Goal: Information Seeking & Learning: Check status

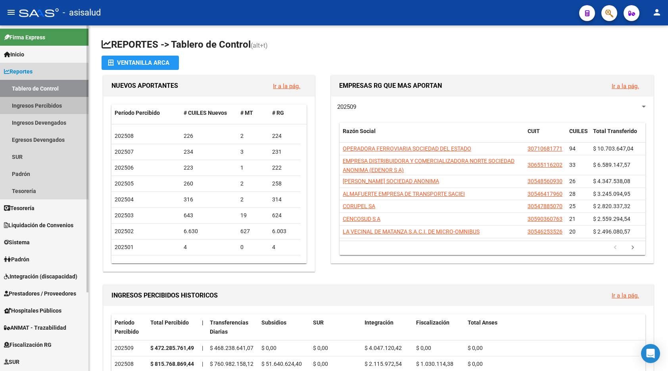
click at [37, 104] on link "Ingresos Percibidos" at bounding box center [44, 105] width 88 height 17
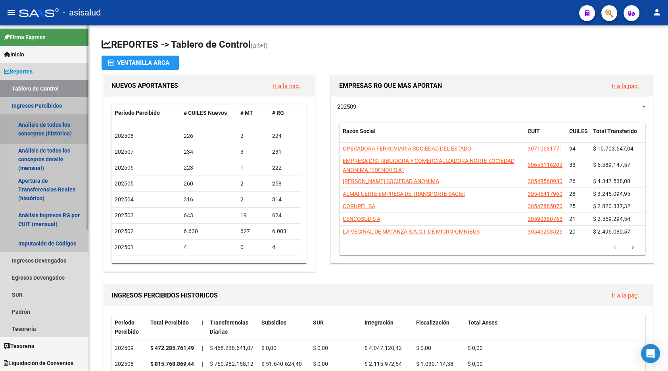
click at [42, 123] on link "Análisis de todos los conceptos (histórico)" at bounding box center [44, 129] width 88 height 30
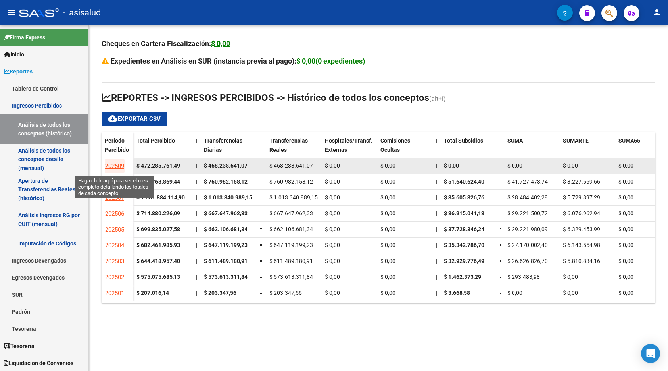
click at [113, 165] on span "202509" at bounding box center [114, 165] width 19 height 7
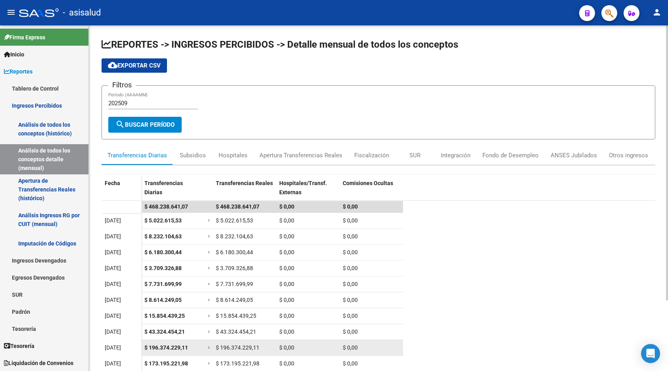
scroll to position [88, 0]
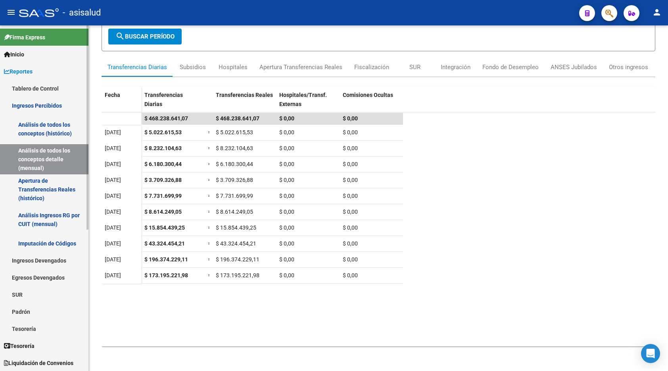
click at [42, 101] on link "Ingresos Percibidos" at bounding box center [44, 105] width 88 height 17
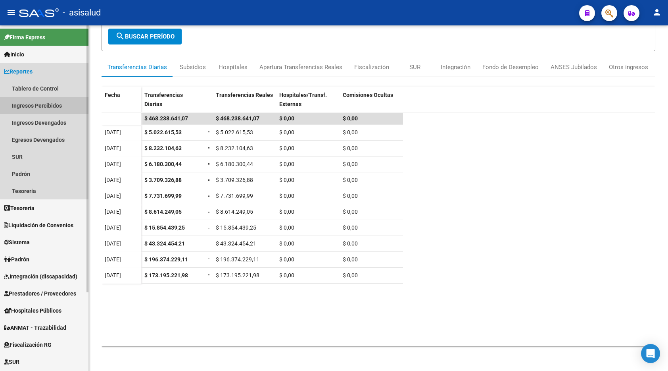
click at [53, 104] on link "Ingresos Percibidos" at bounding box center [44, 105] width 88 height 17
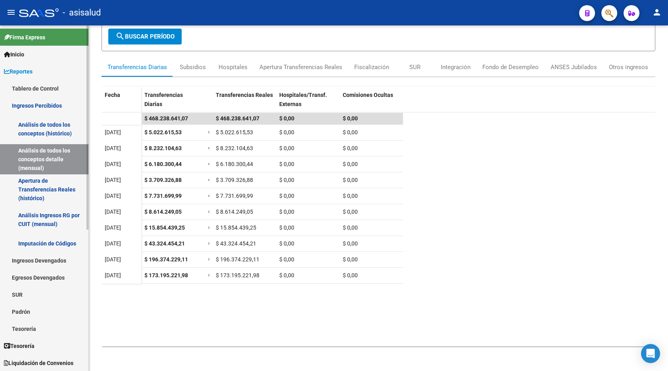
click at [52, 121] on link "Análisis de todos los conceptos (histórico)" at bounding box center [44, 129] width 88 height 30
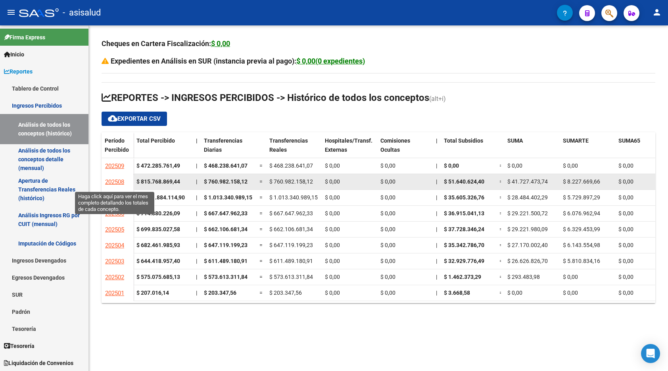
click at [115, 179] on span "202508" at bounding box center [114, 181] width 19 height 7
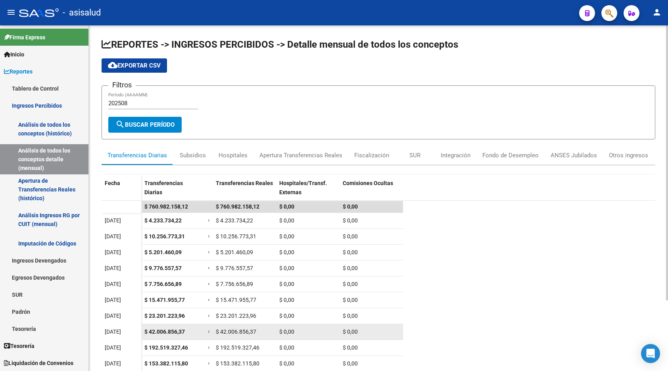
scroll to position [96, 0]
